Goal: Information Seeking & Learning: Learn about a topic

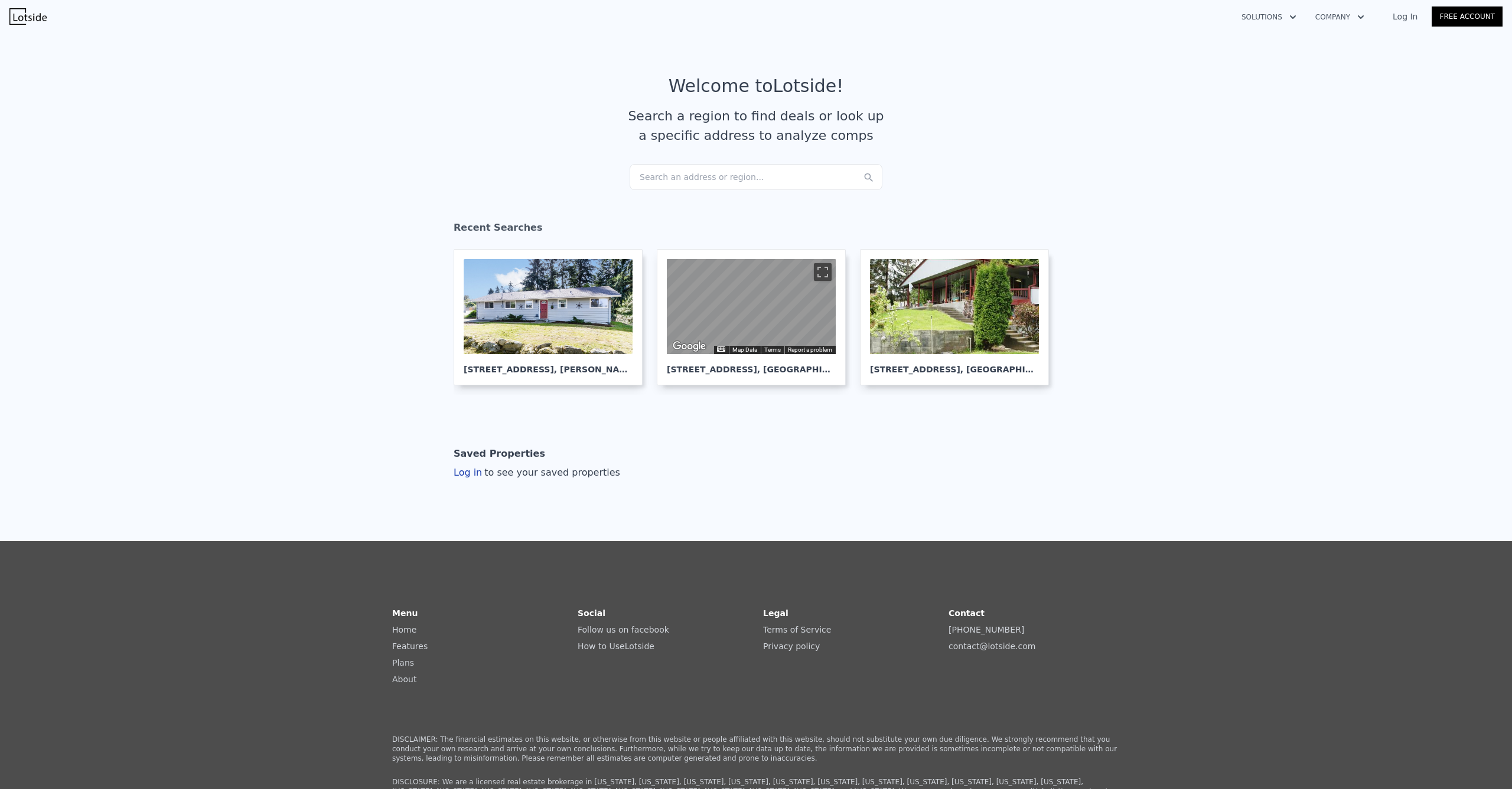
click at [680, 175] on div "Search an address or region..." at bounding box center [756, 177] width 253 height 26
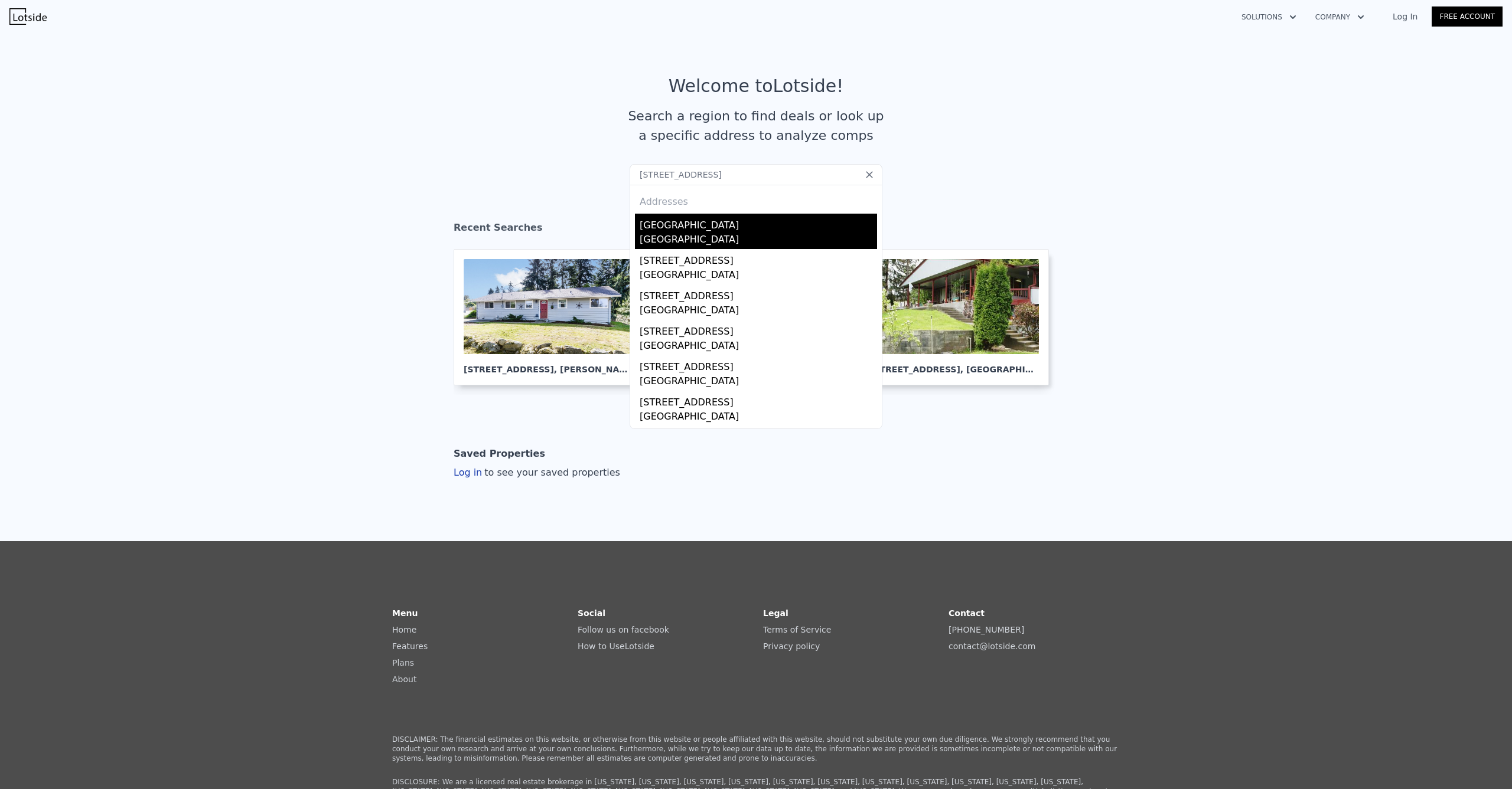
type input "[STREET_ADDRESS]"
click at [709, 232] on div "[GEOGRAPHIC_DATA]" at bounding box center [758, 241] width 237 height 17
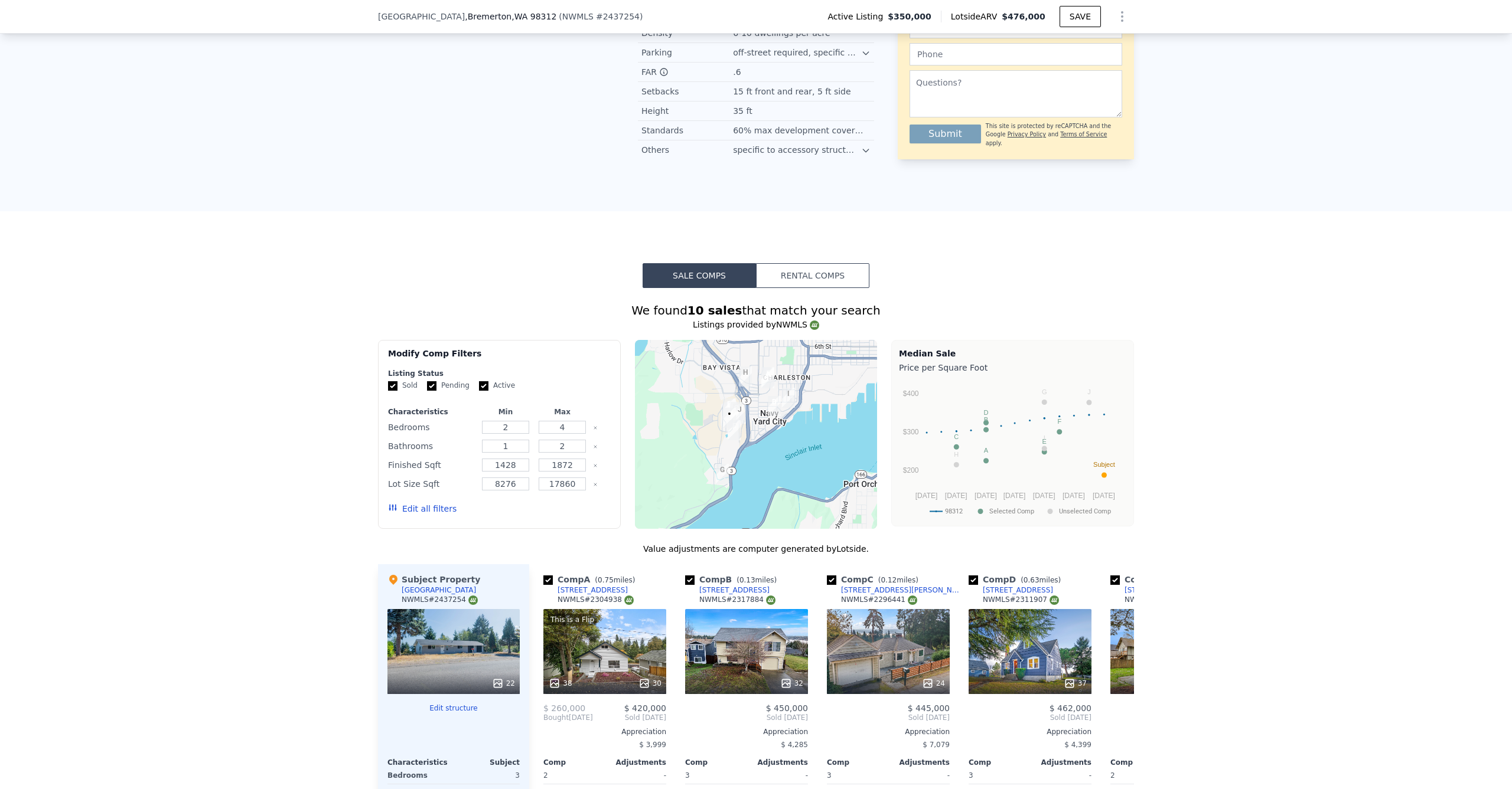
scroll to position [1223, 0]
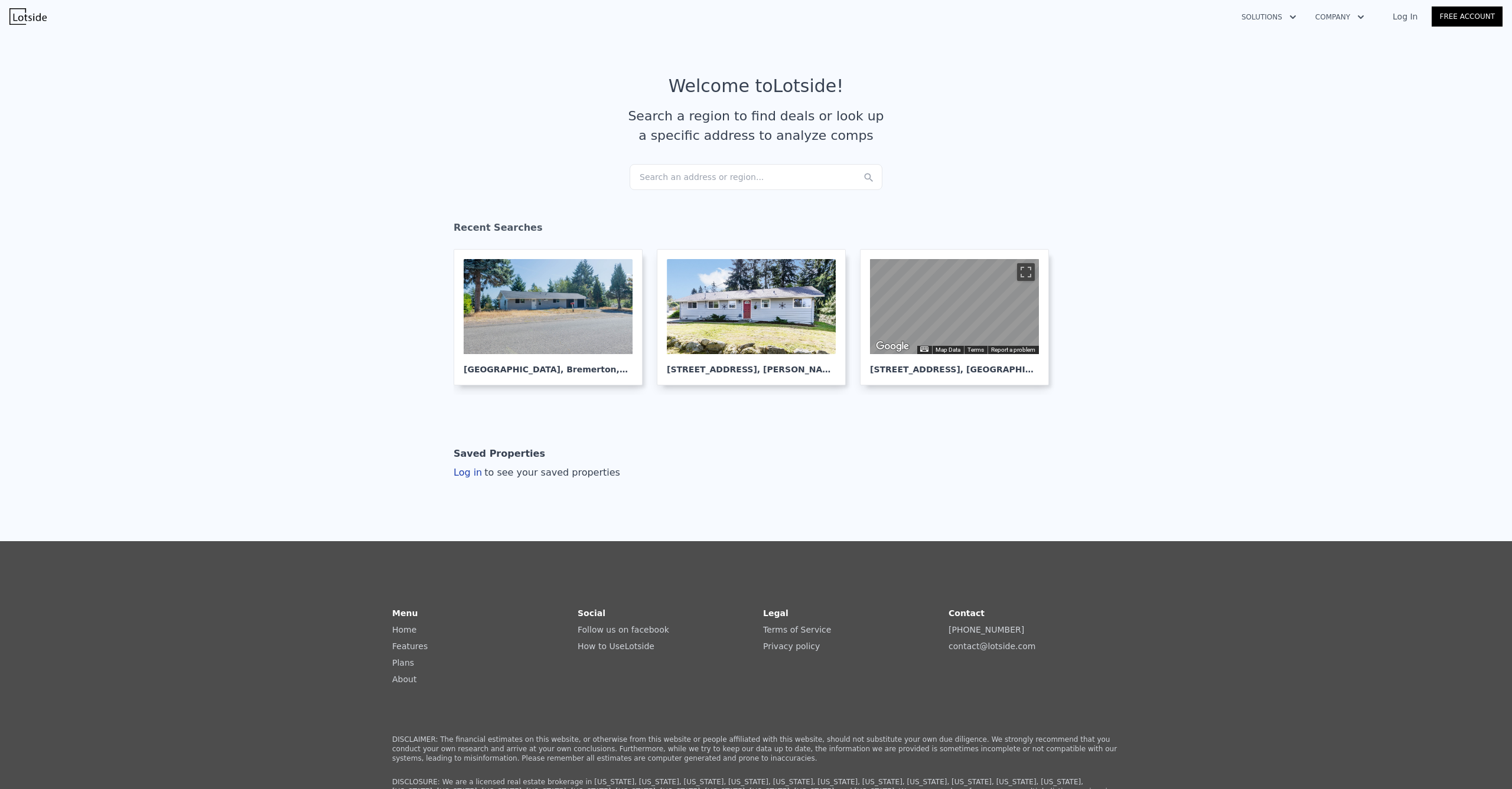
click at [675, 178] on div "Search an address or region..." at bounding box center [756, 177] width 253 height 26
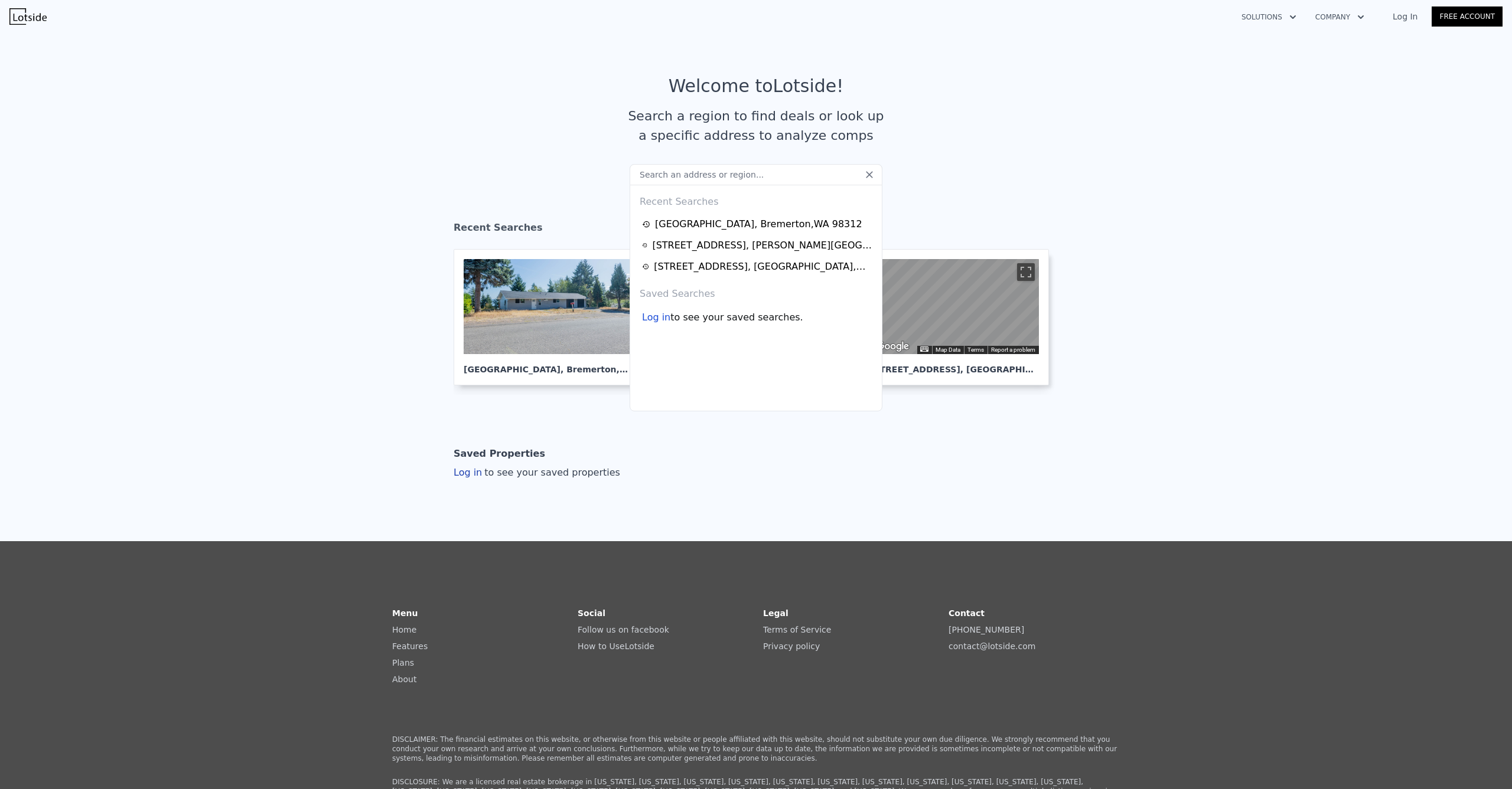
type input "1118 Thompson St, Sumner, WA 98390"
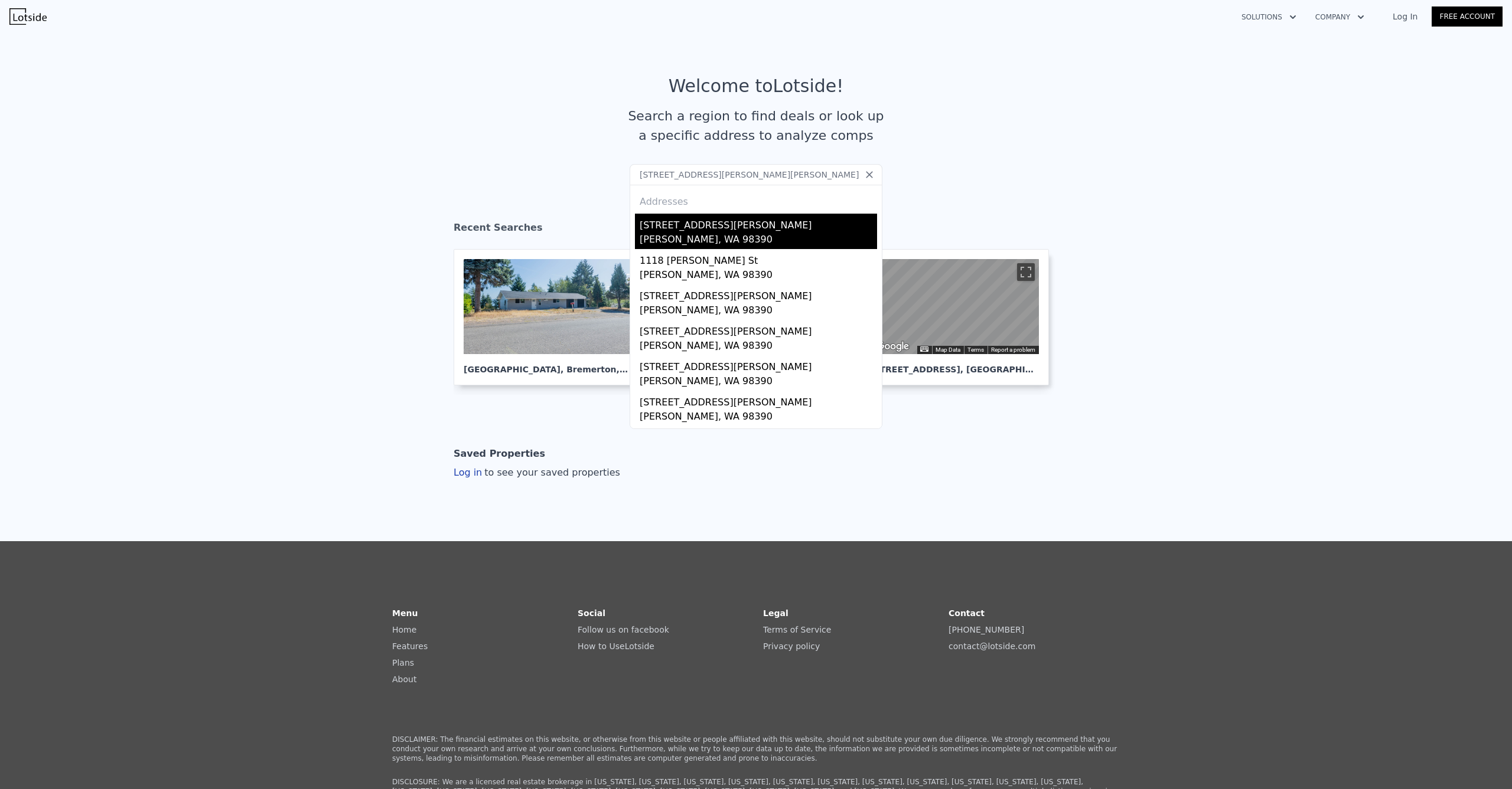
click at [694, 235] on div "Sumner, WA 98390" at bounding box center [758, 241] width 237 height 17
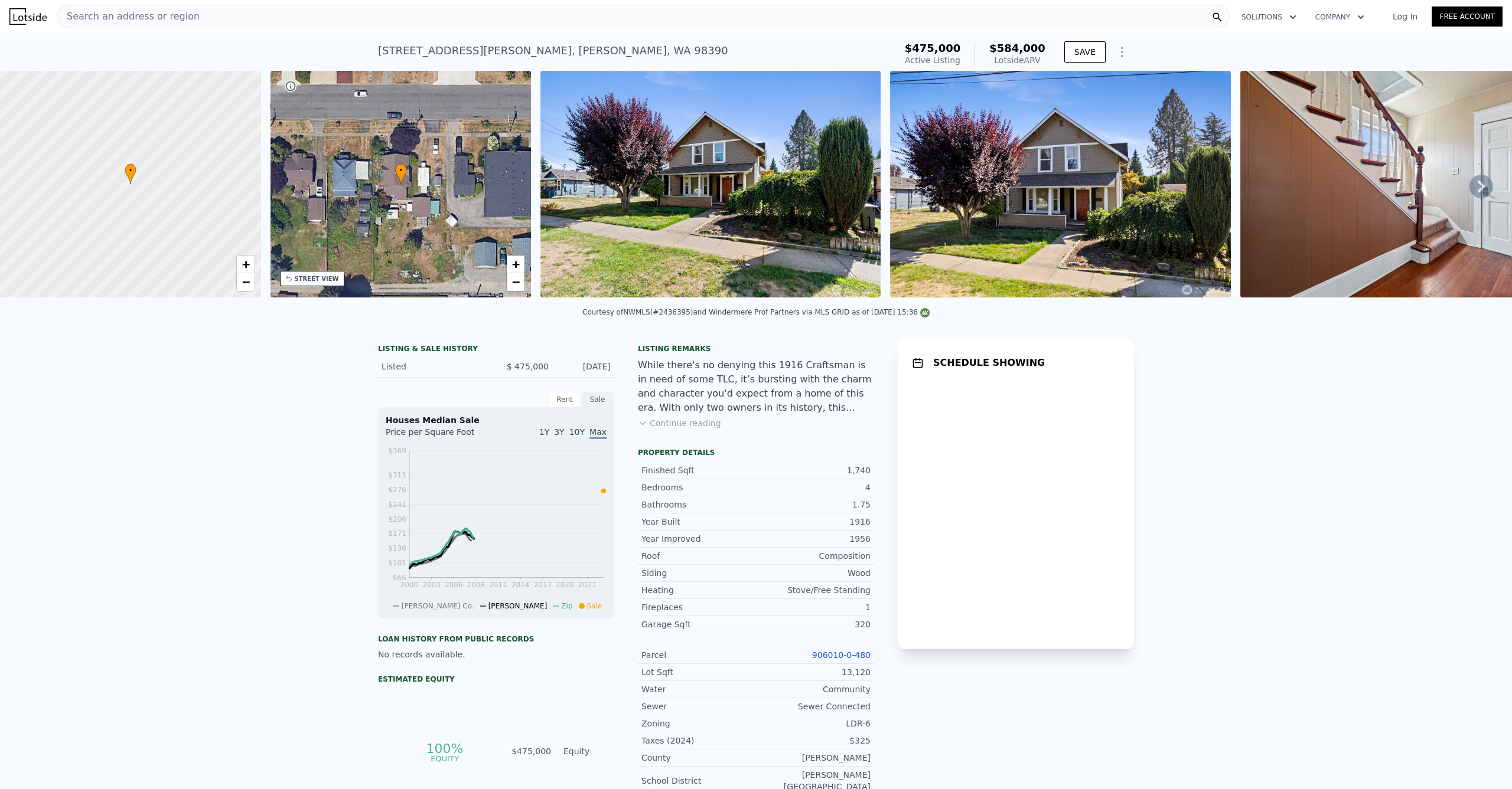
scroll to position [0, 4]
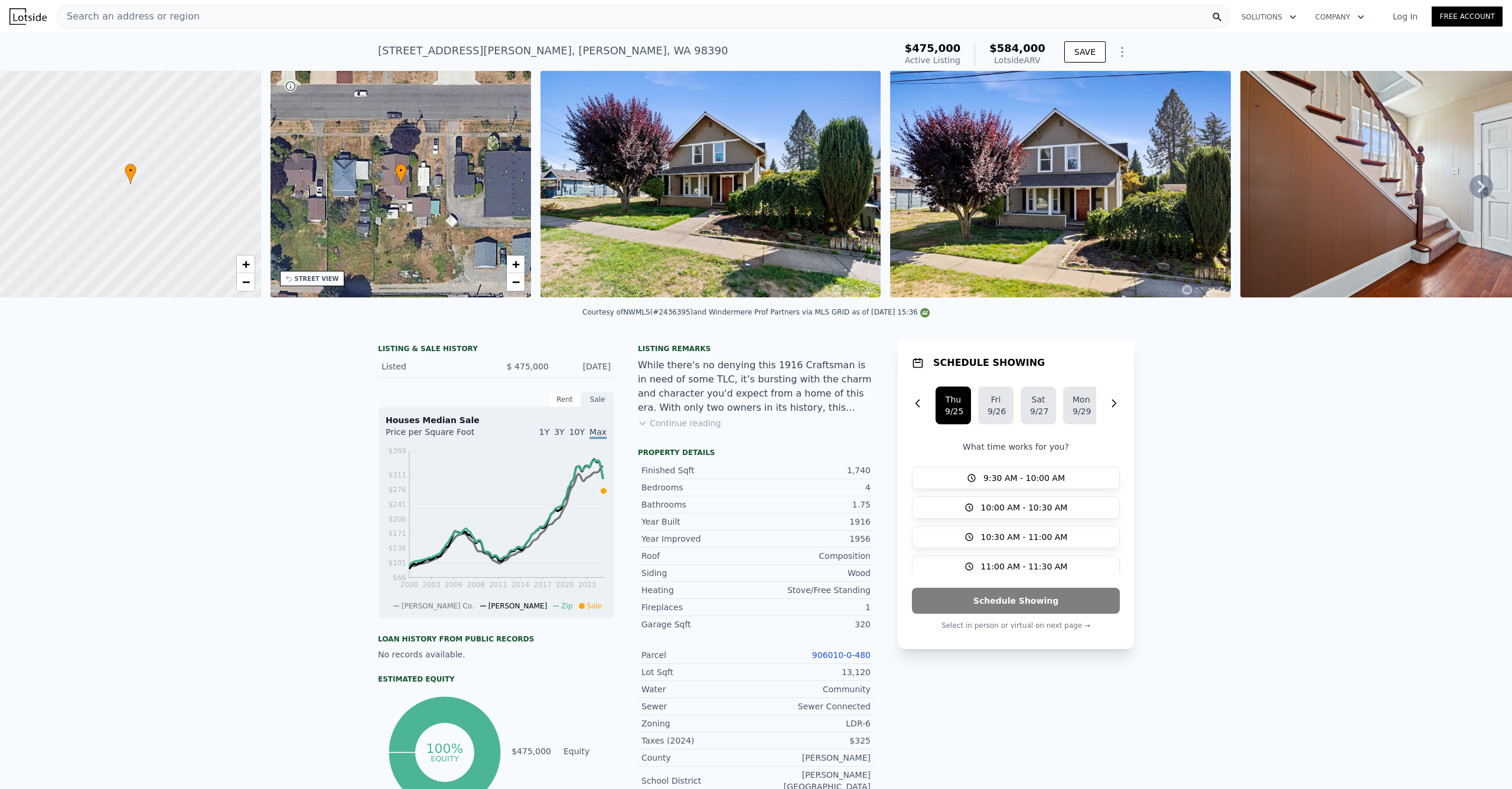
click at [381, 17] on div "Search an address or region" at bounding box center [643, 16] width 1173 height 24
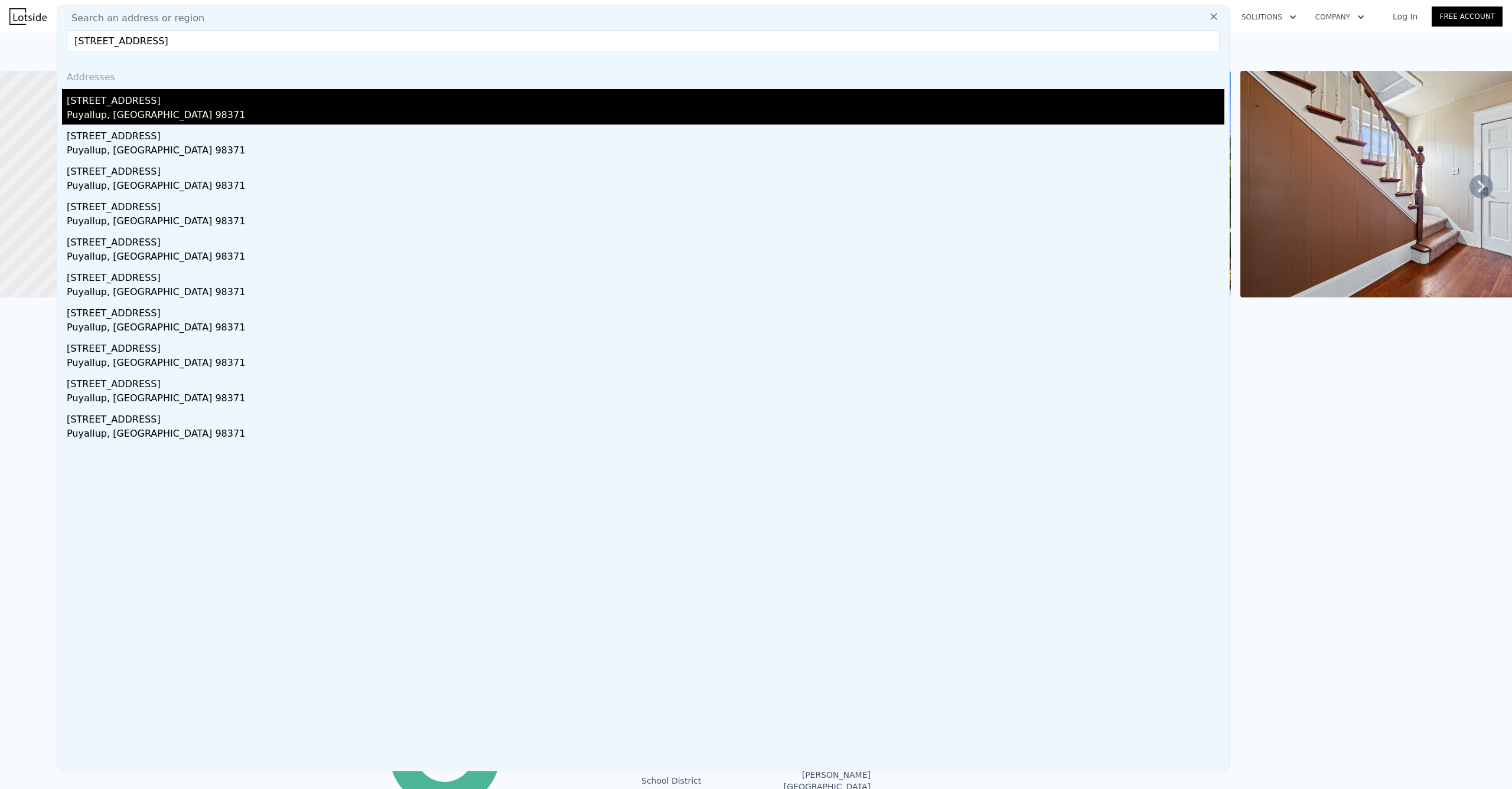
click at [124, 106] on div "121 6th Ave NW" at bounding box center [646, 99] width 1157 height 19
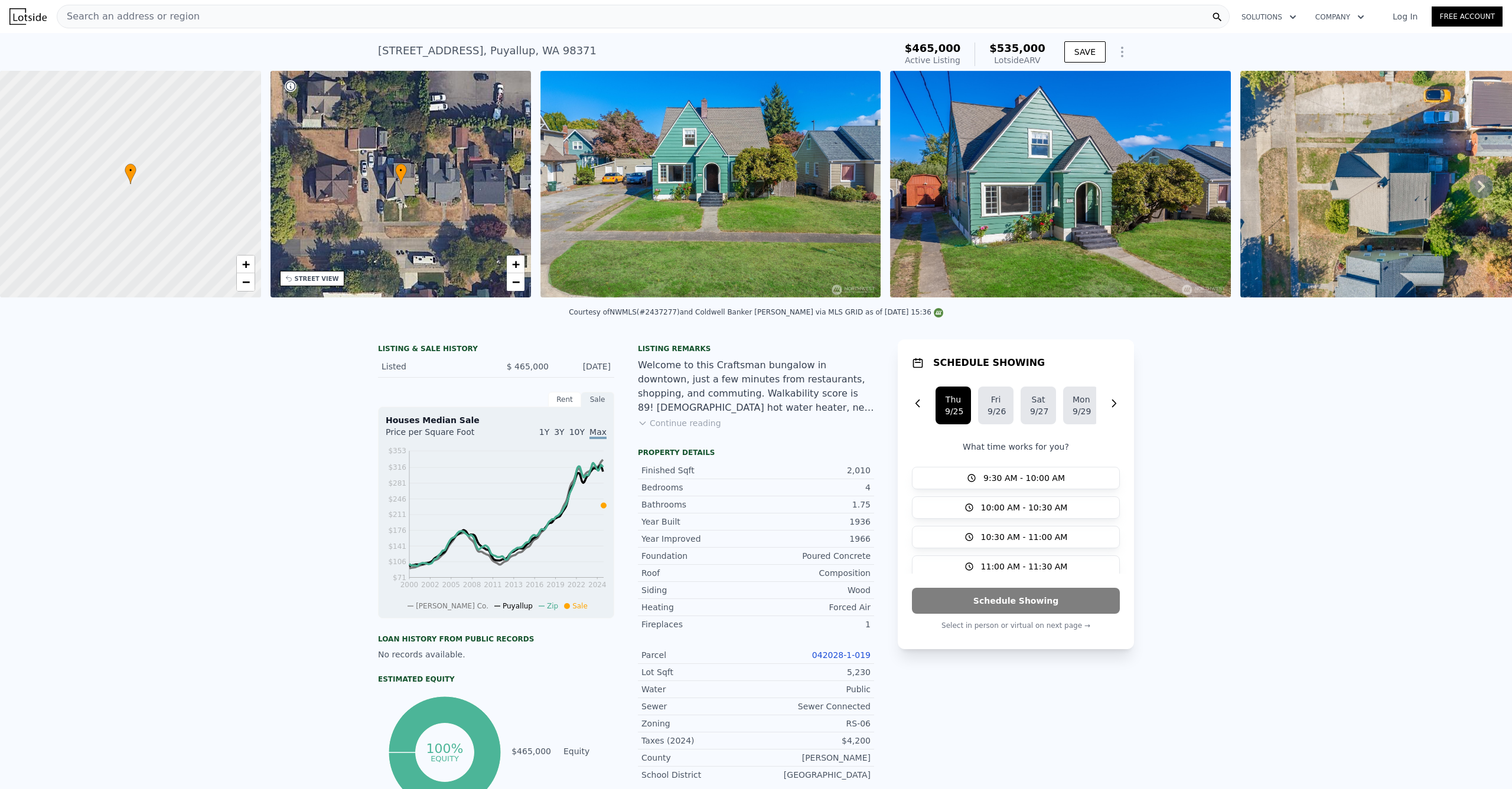
click at [427, 13] on div "Search an address or region" at bounding box center [643, 16] width 1173 height 24
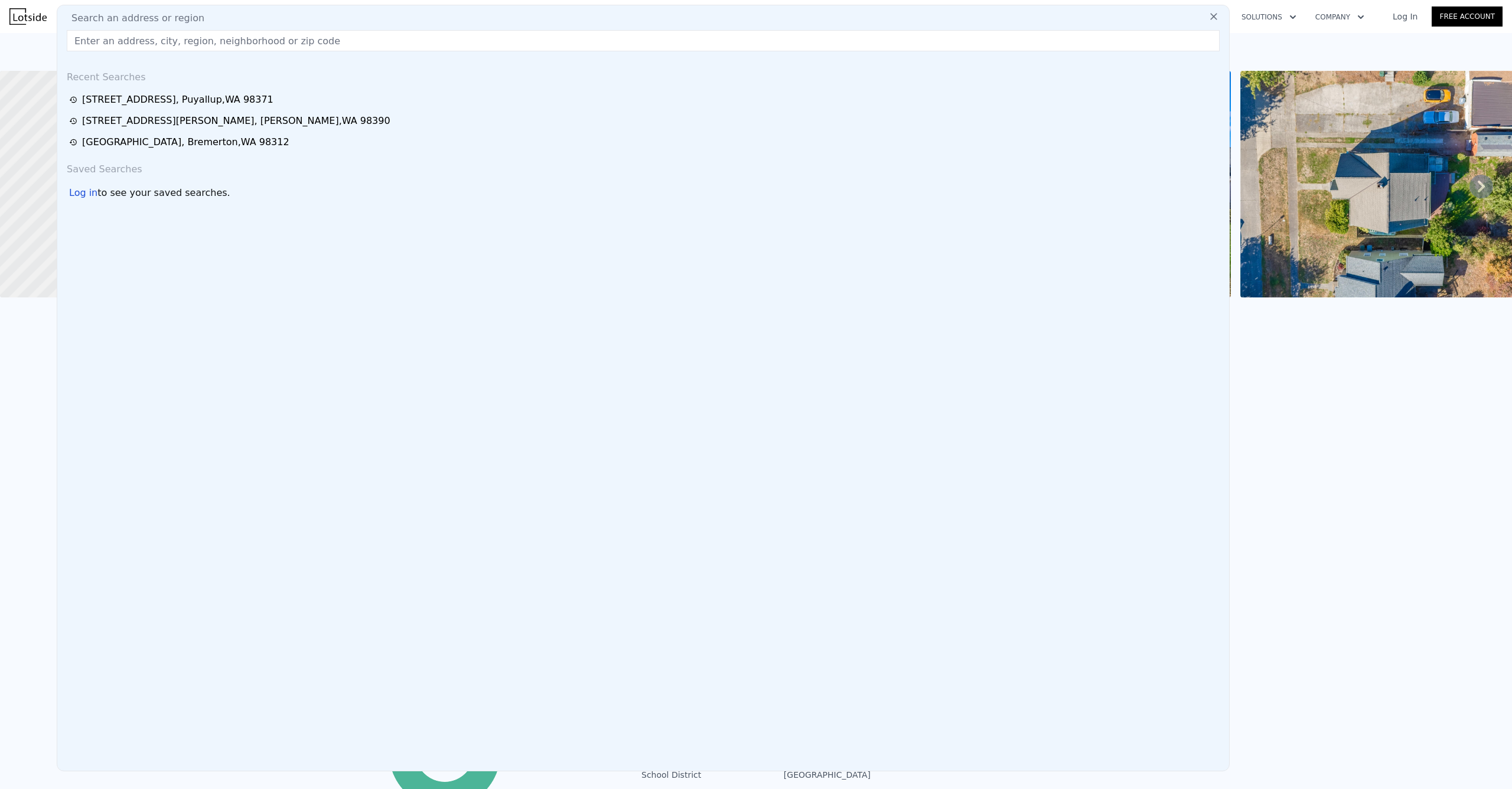
type input "[STREET_ADDRESS]"
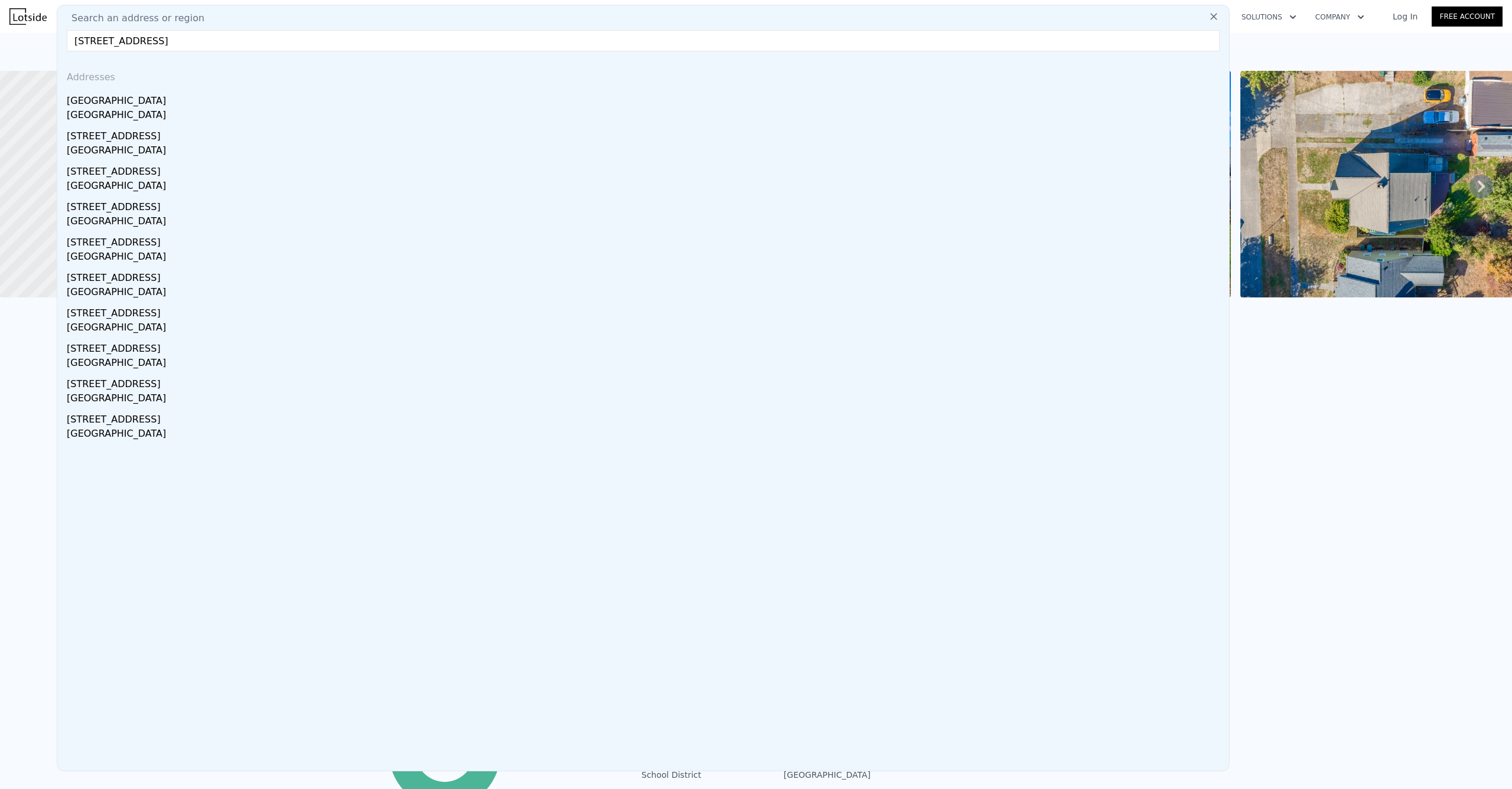
click at [162, 101] on div "[GEOGRAPHIC_DATA]" at bounding box center [646, 99] width 1157 height 19
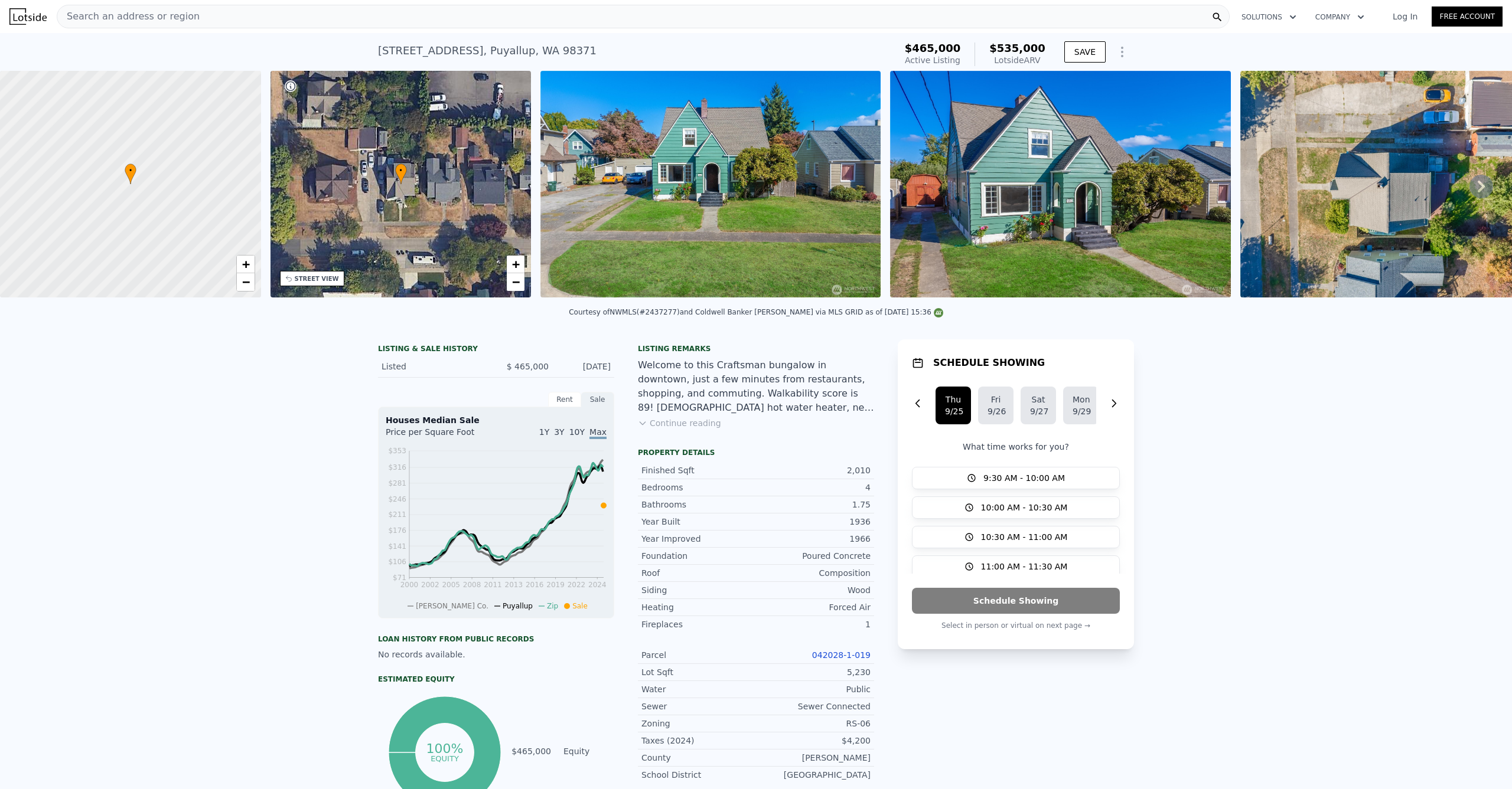
type input "2"
type input "4"
type input "1"
type input "2"
type input "1428"
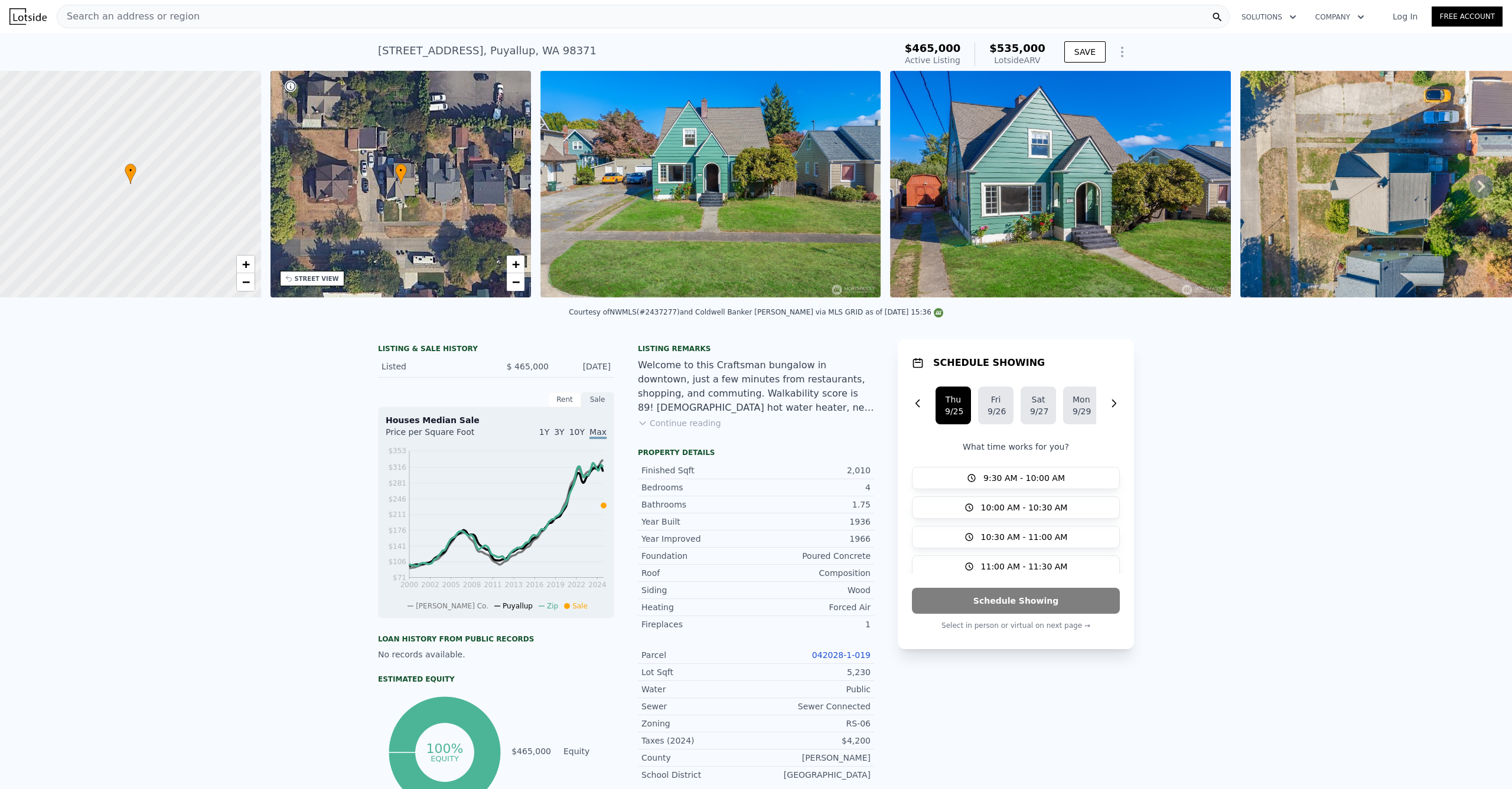
type input "1872"
type input "8276"
type input "17860"
type input "$ 476,000"
type input "5"
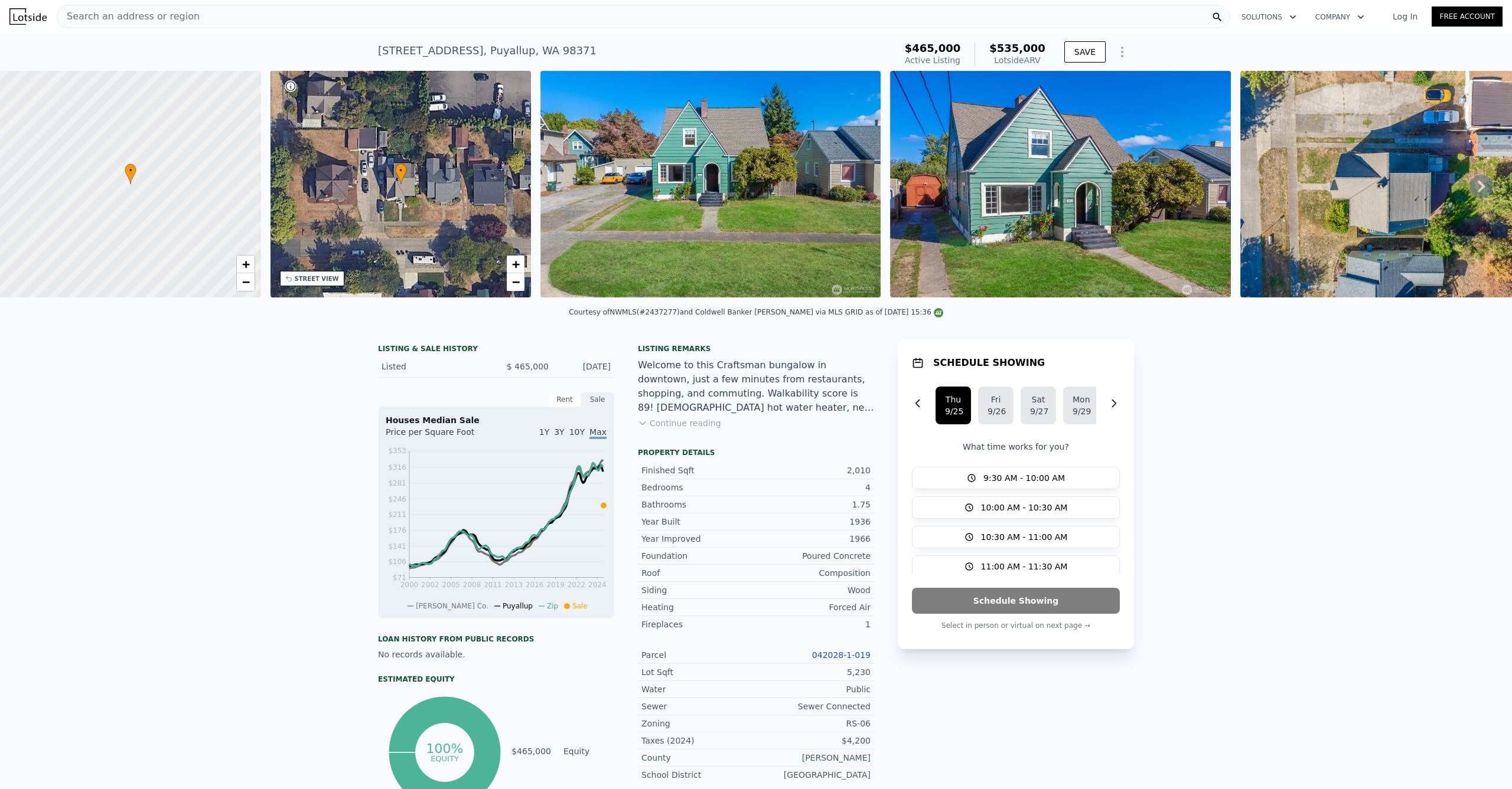
type input "$ 69,482"
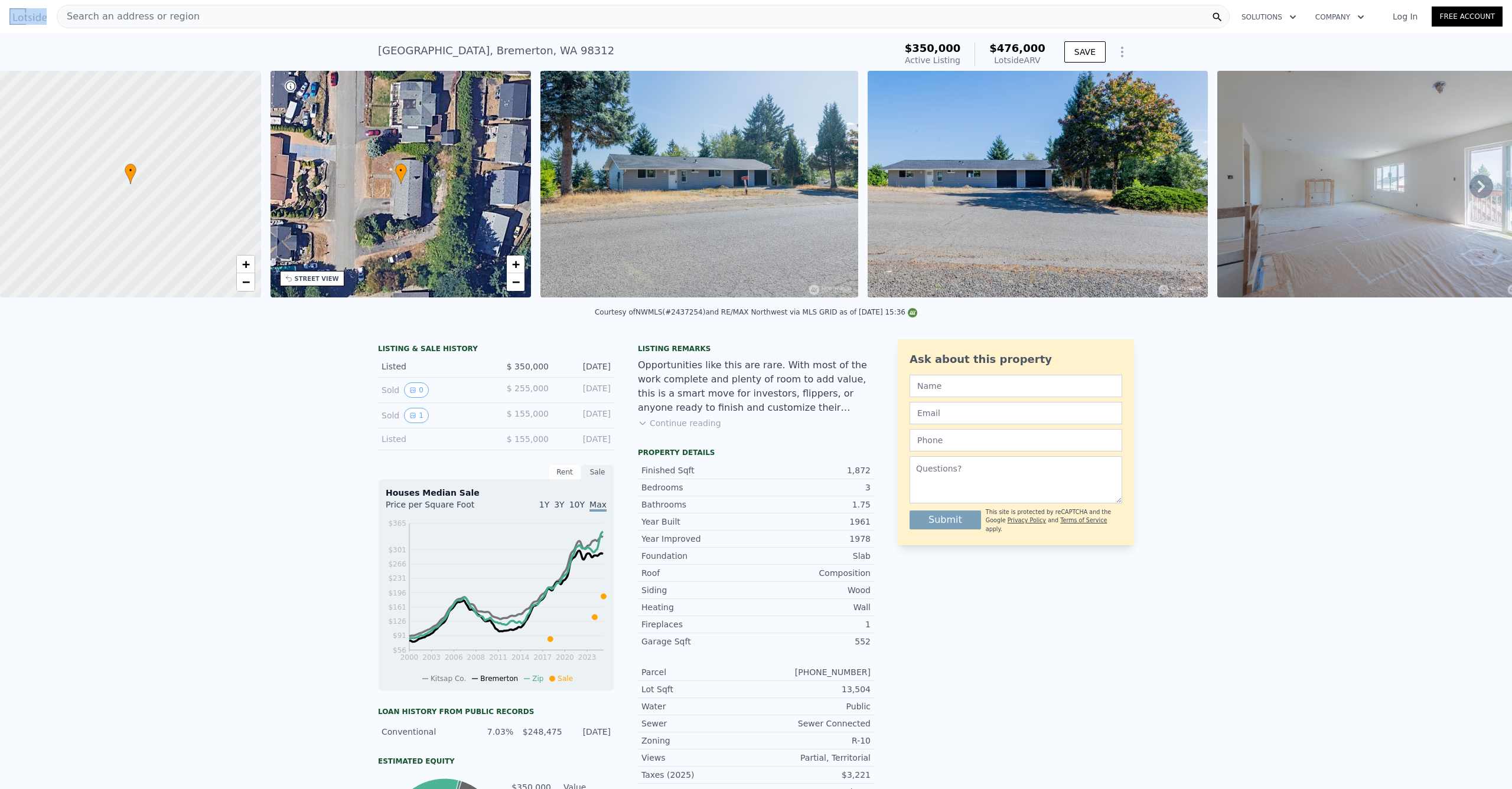
drag, startPoint x: 332, startPoint y: 1, endPoint x: 334, endPoint y: 8, distance: 7.3
click at [332, 0] on html "Search an address or region Solutions Company Open main menu Log In Free Accoun…" at bounding box center [756, 394] width 1512 height 789
click at [366, 9] on div "Search an address or region" at bounding box center [643, 16] width 1173 height 24
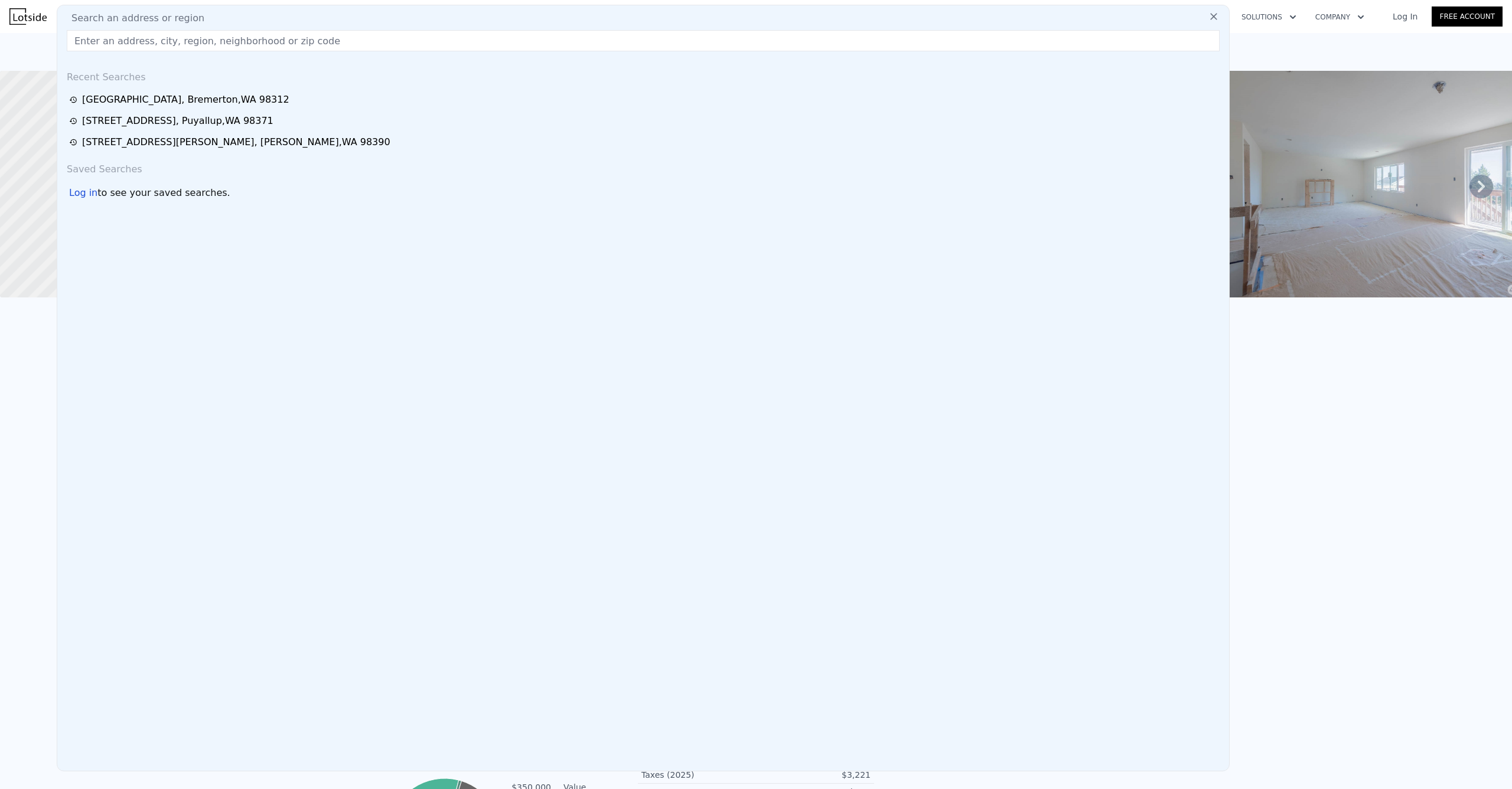
type input "19503 Cook Rd SE, Yelm, WA 98597"
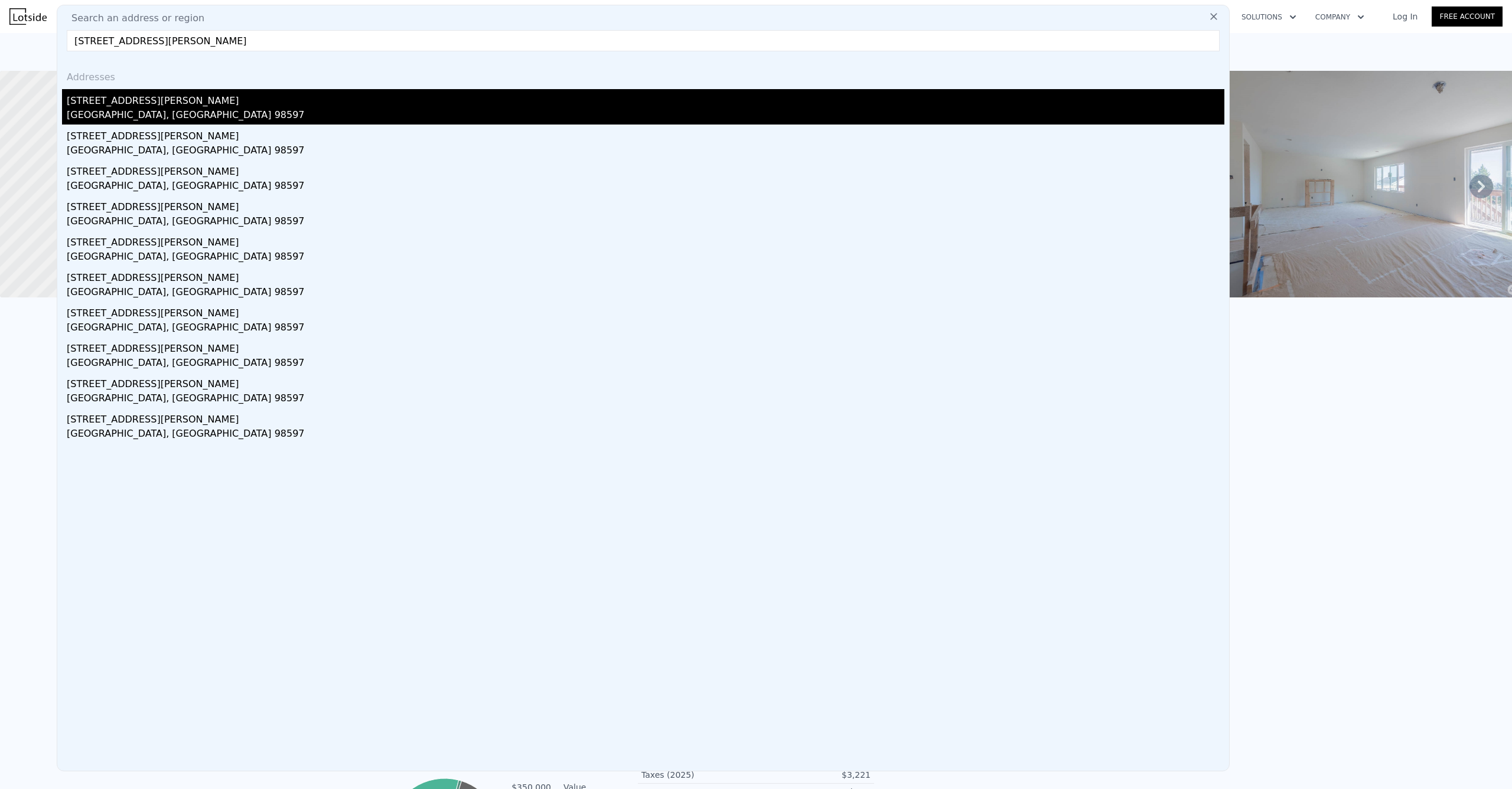
click at [134, 99] on div "19503 Cook Rd SE" at bounding box center [646, 99] width 1157 height 19
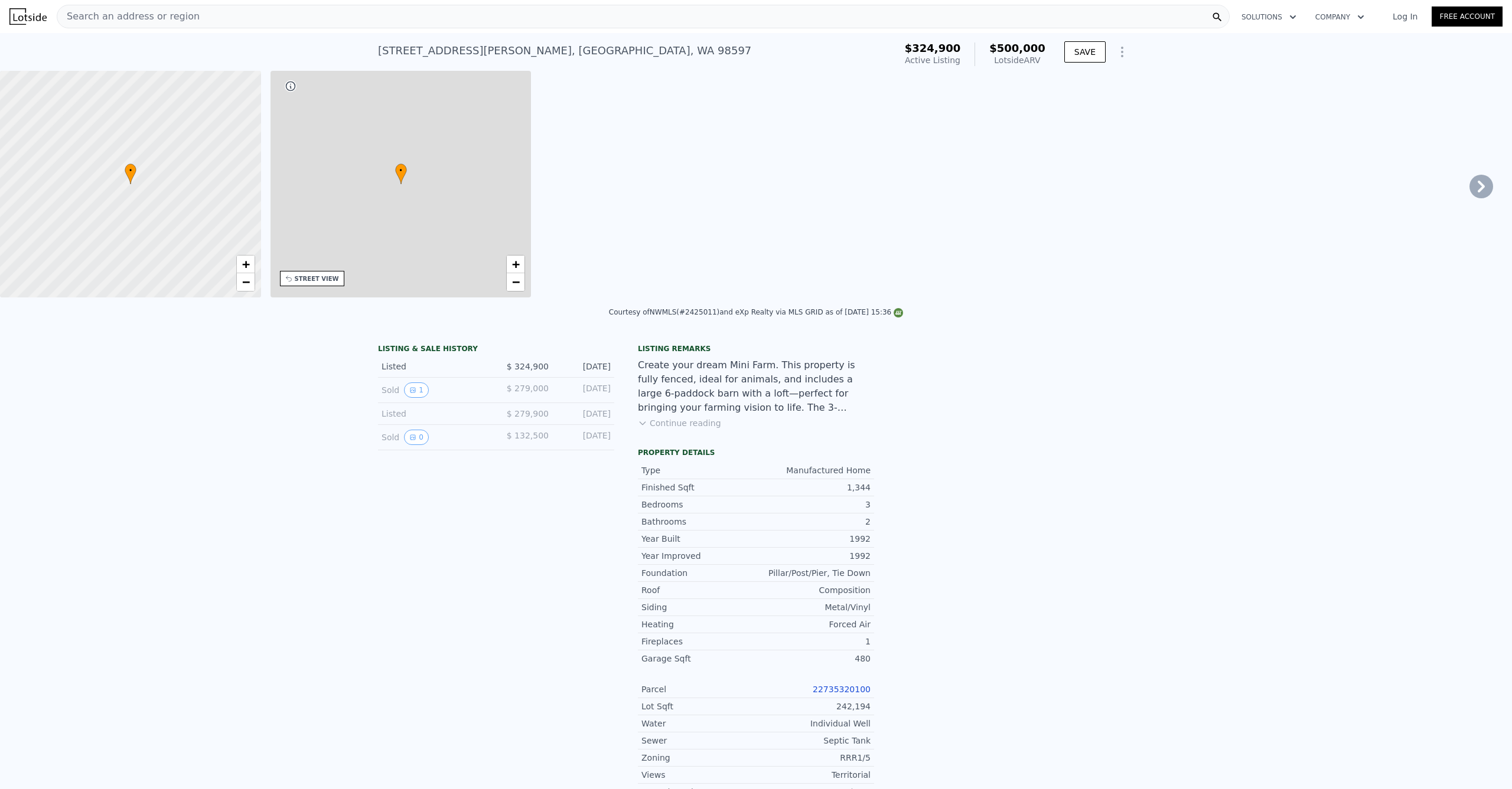
type input "3"
type input "1.75"
type input "1404"
type input "1768"
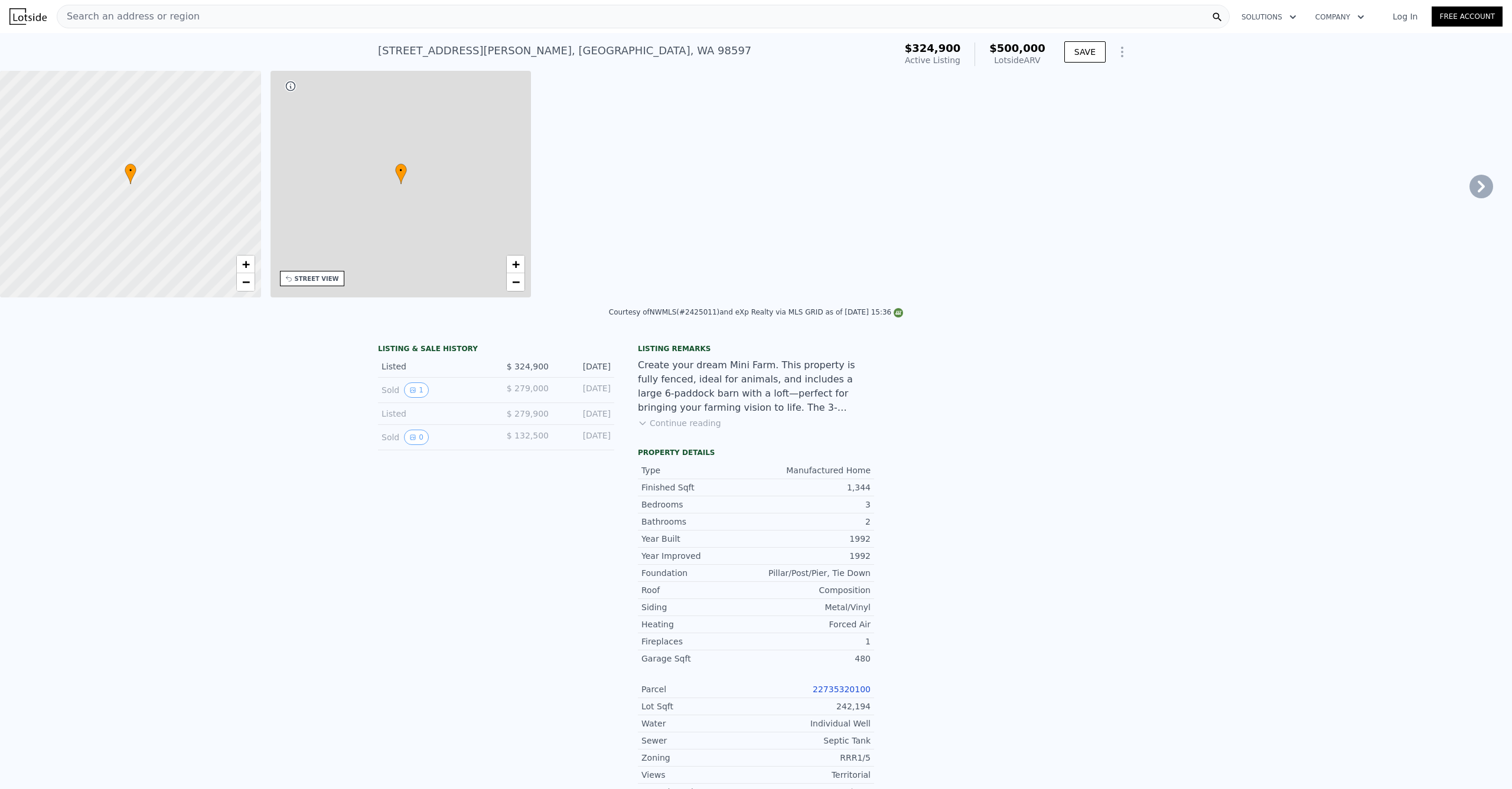
type input "217800"
type input "234352"
type input "$ 500,000"
type input "$ 119,470"
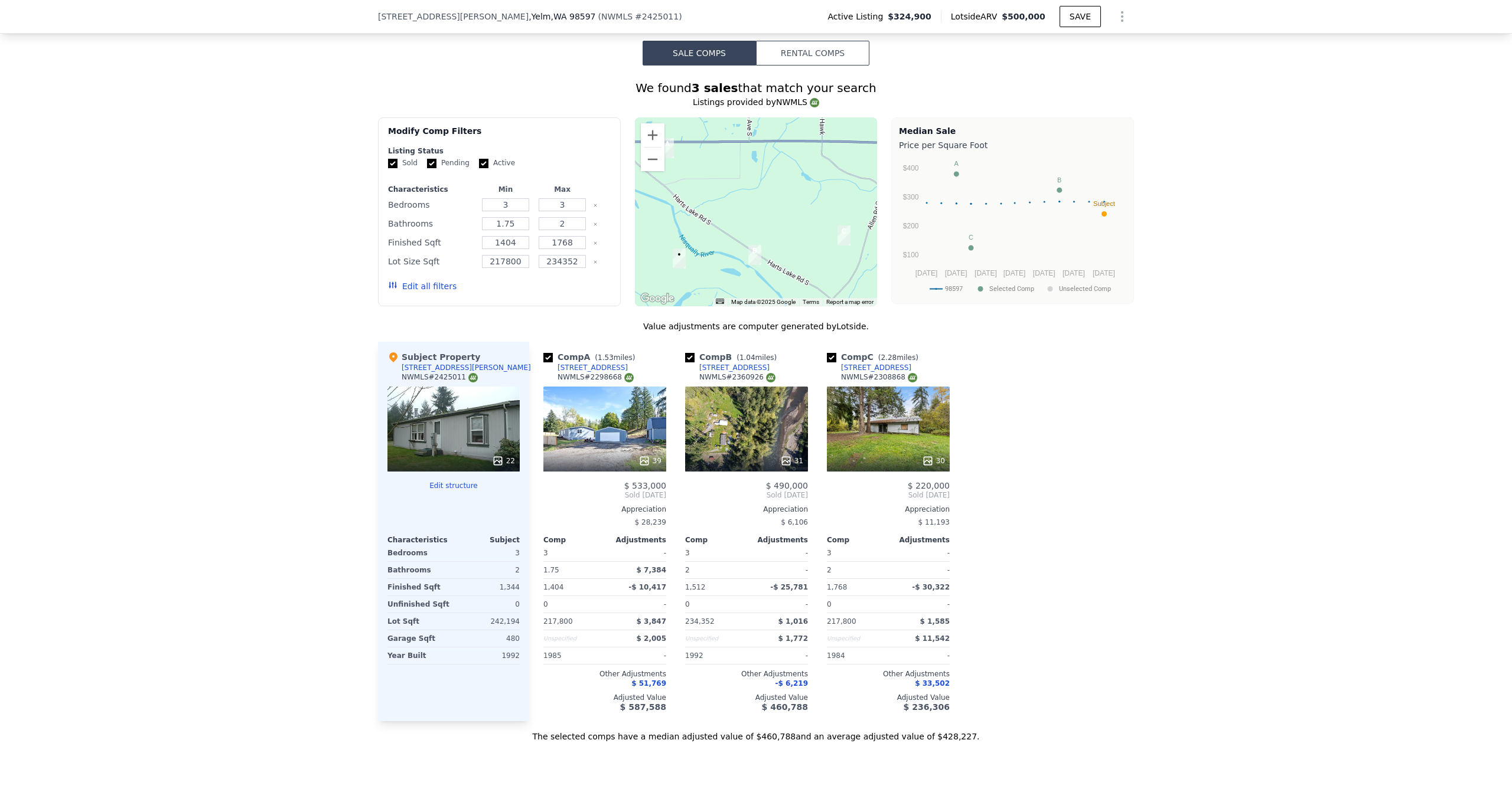
scroll to position [993, 0]
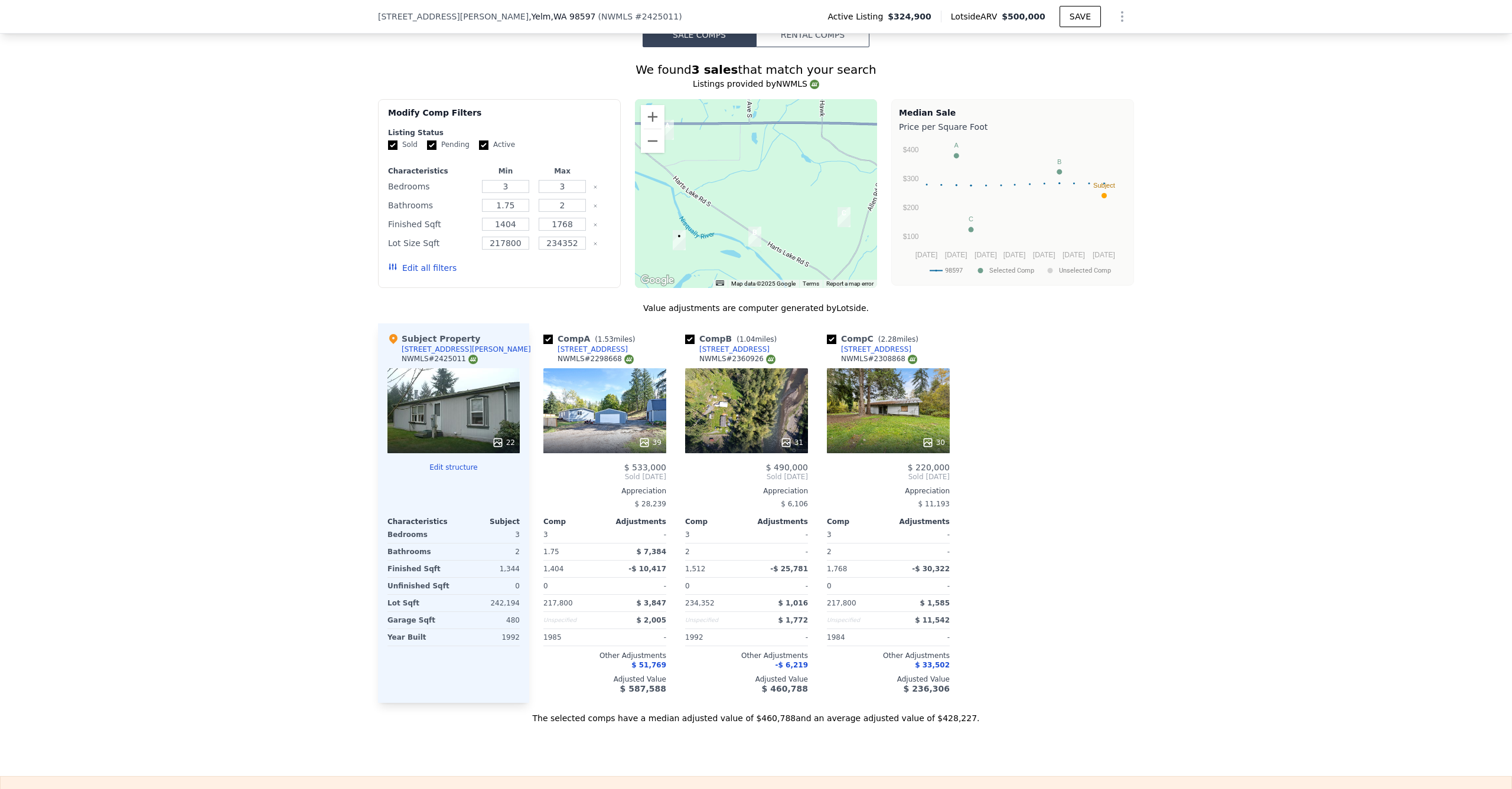
click at [588, 435] on div "39" at bounding box center [604, 411] width 123 height 85
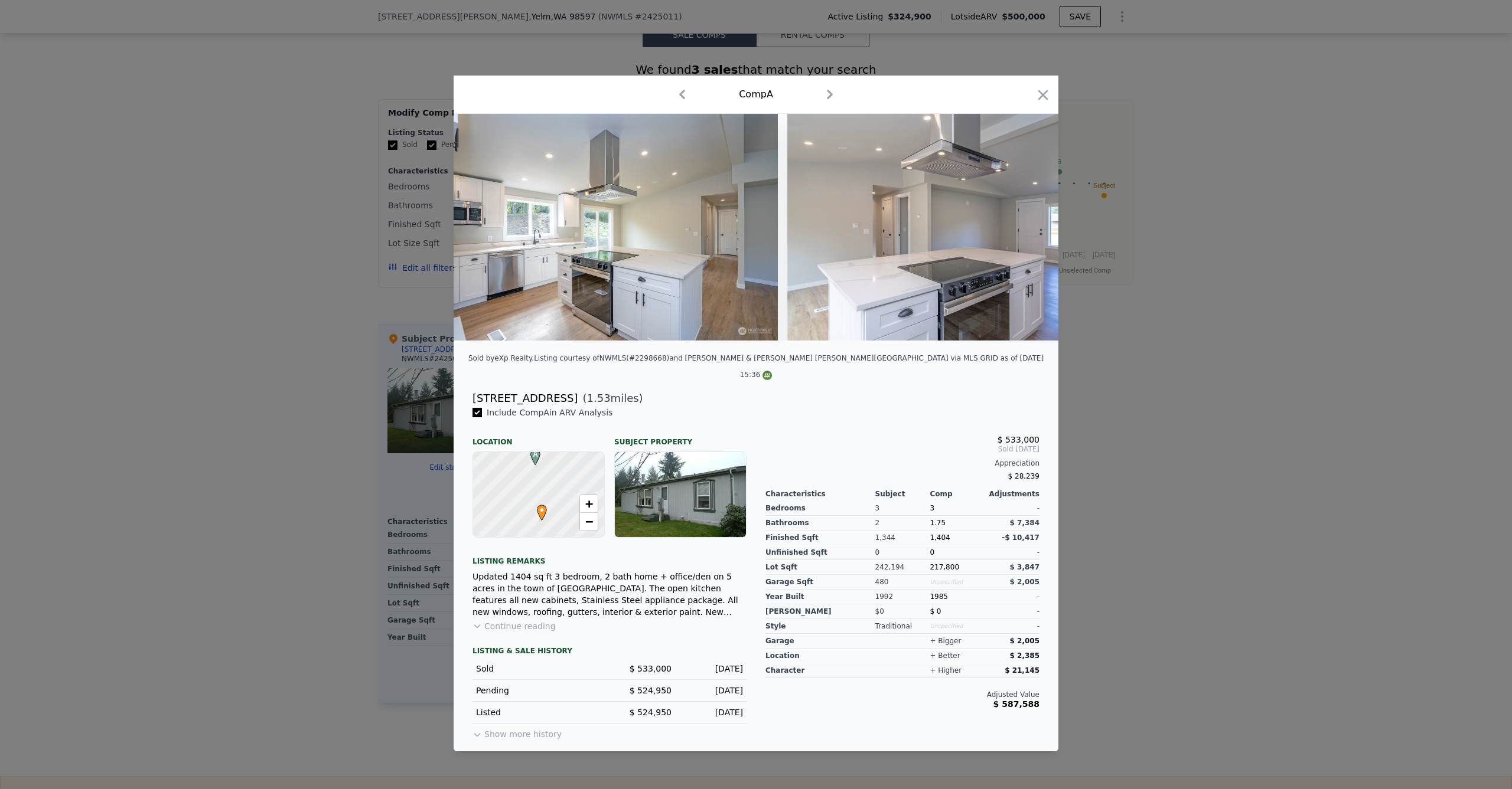
scroll to position [0, 2182]
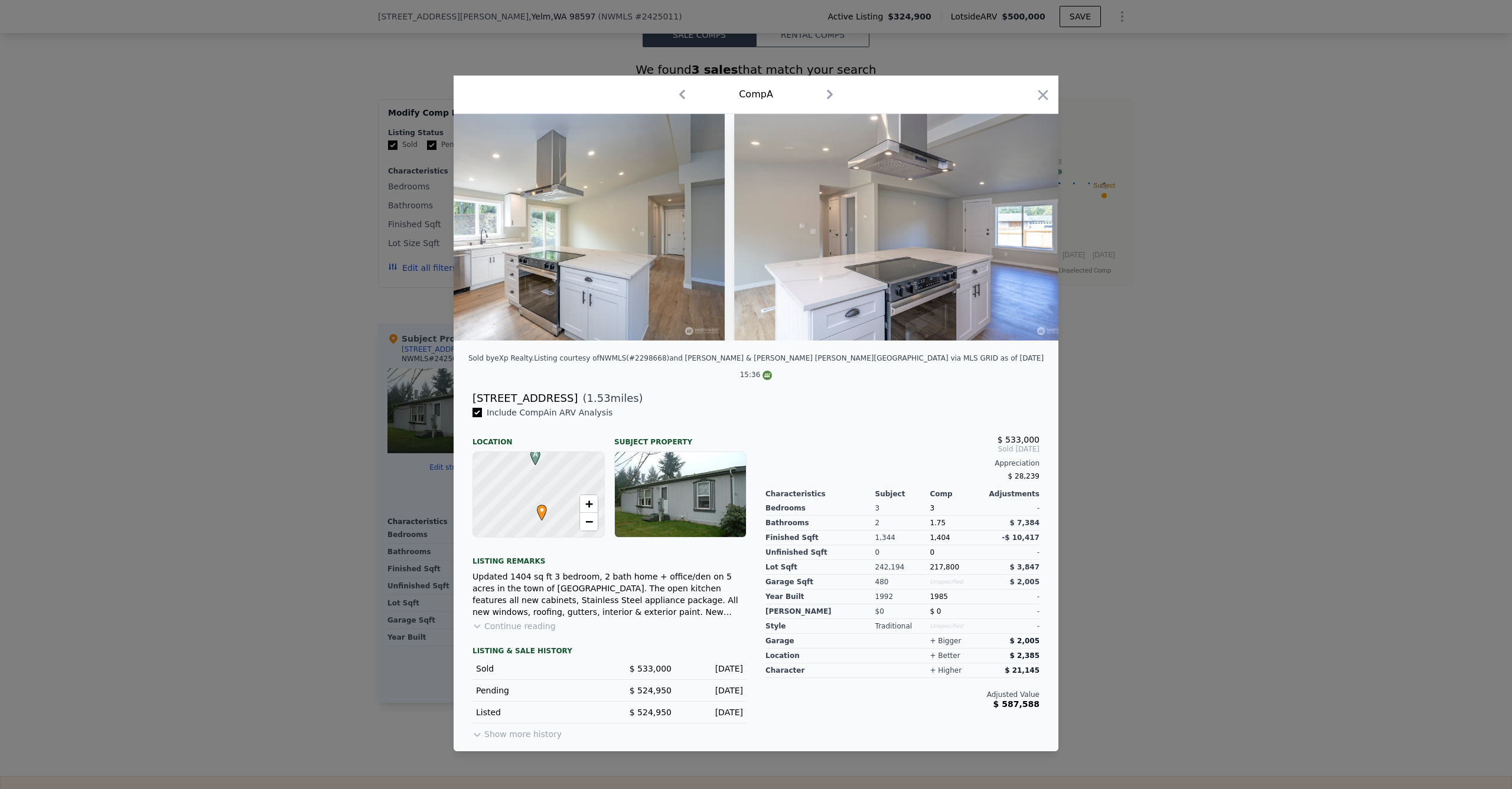
click at [352, 356] on div at bounding box center [756, 394] width 1512 height 789
